Goal: Task Accomplishment & Management: Complete application form

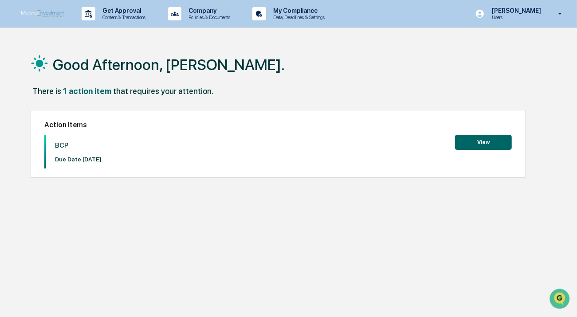
click at [489, 146] on button "View" at bounding box center [483, 142] width 57 height 15
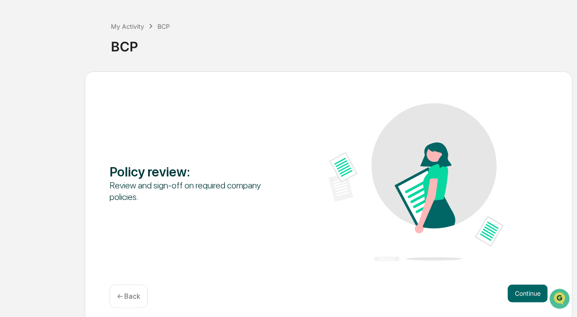
scroll to position [39, 0]
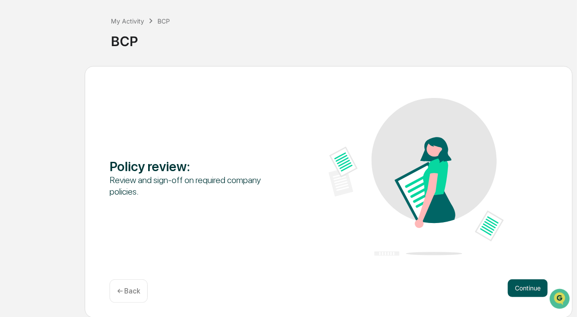
click at [534, 285] on button "Continue" at bounding box center [528, 288] width 40 height 18
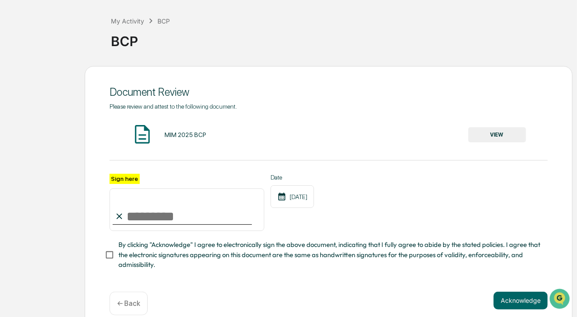
click at [505, 134] on button "VIEW" at bounding box center [497, 134] width 58 height 15
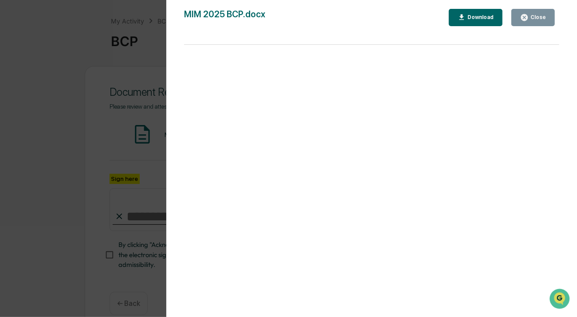
click at [541, 14] on div "Close" at bounding box center [537, 17] width 17 height 6
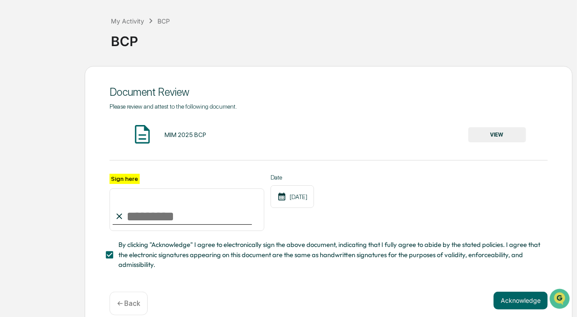
click at [133, 218] on input "Sign here" at bounding box center [187, 210] width 155 height 43
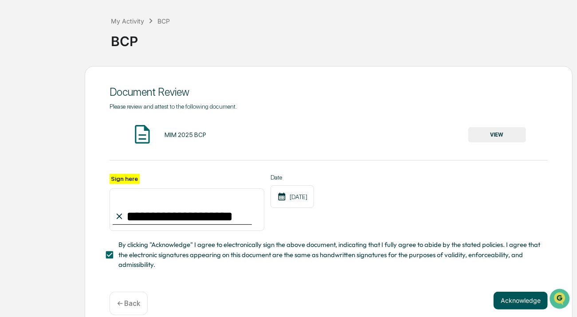
type input "**********"
click at [516, 300] on button "Acknowledge" at bounding box center [521, 301] width 54 height 18
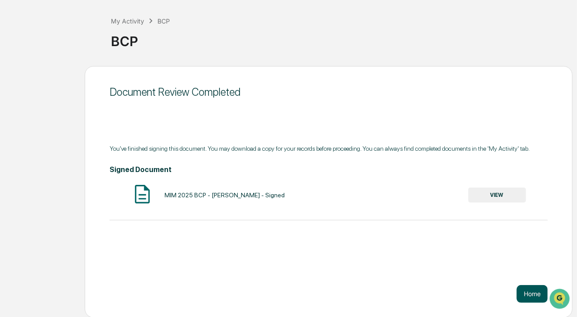
click at [524, 291] on button "Home" at bounding box center [532, 294] width 31 height 18
